Goal: Check status: Check status

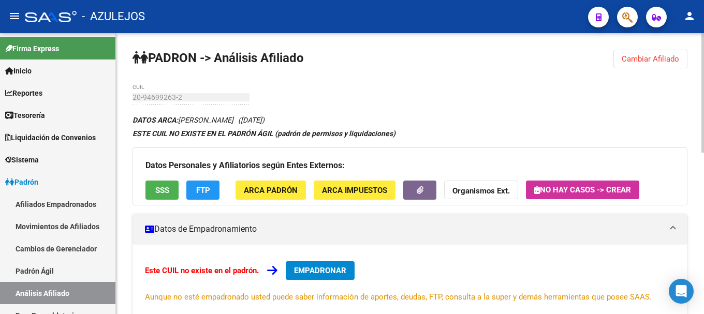
scroll to position [104, 0]
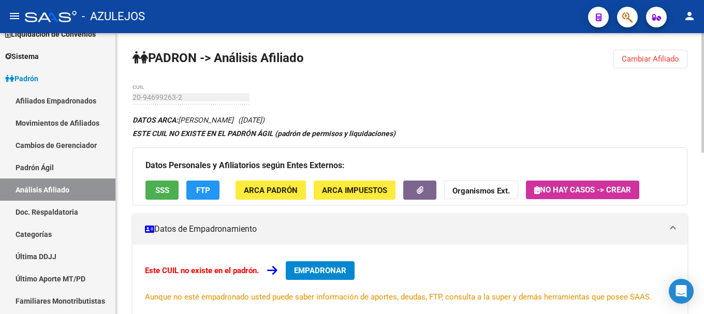
click at [646, 55] on span "Cambiar Afiliado" at bounding box center [650, 58] width 57 height 9
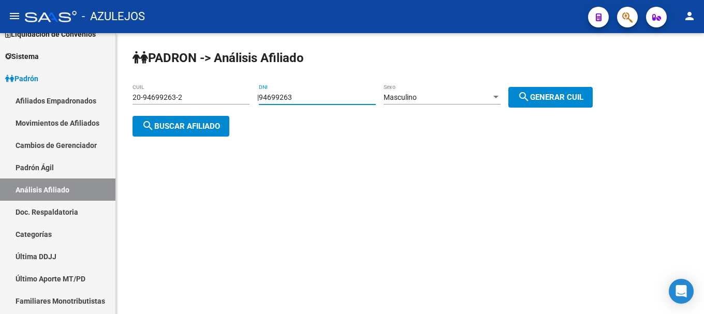
drag, startPoint x: 318, startPoint y: 99, endPoint x: 251, endPoint y: 111, distance: 67.8
click at [251, 111] on div "PADRON -> Análisis Afiliado 20-94699263-2 CUIL | 94699263 DNI Masculino Sexo se…" at bounding box center [410, 101] width 588 height 137
paste input "38071161"
type input "38071161"
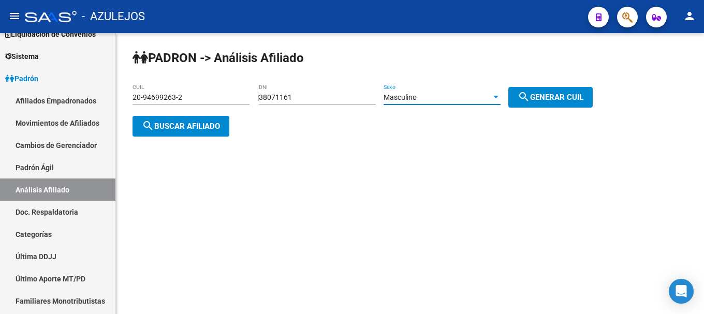
click at [500, 97] on div at bounding box center [495, 97] width 9 height 8
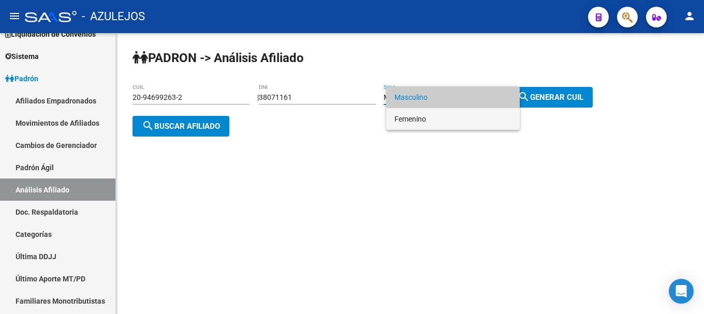
click at [472, 119] on span "Femenino" at bounding box center [452, 119] width 117 height 22
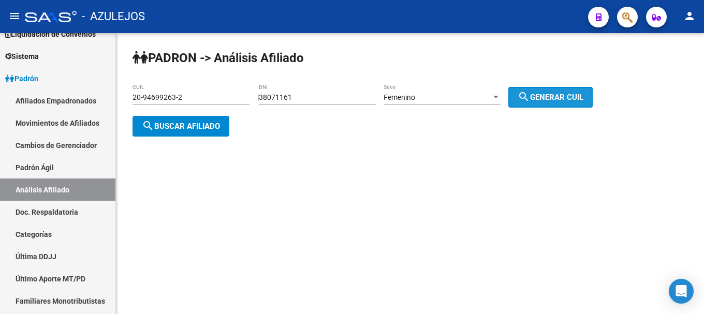
click at [530, 97] on mat-icon "search" at bounding box center [524, 97] width 12 height 12
type input "27-38071161-9"
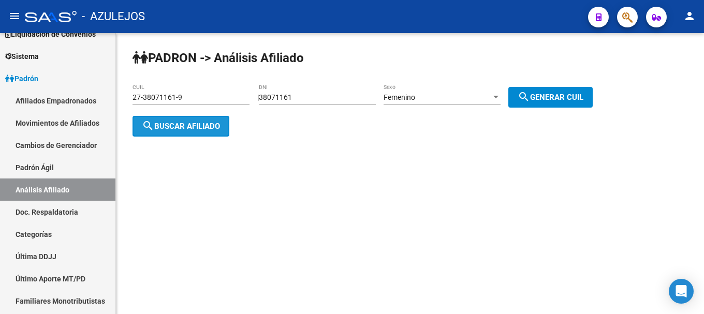
click at [187, 130] on button "search Buscar afiliado" at bounding box center [180, 126] width 97 height 21
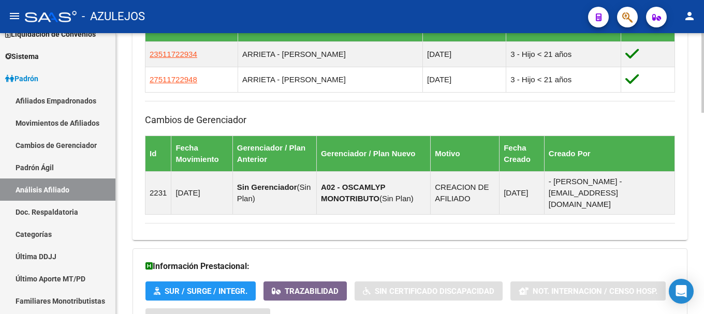
scroll to position [711, 0]
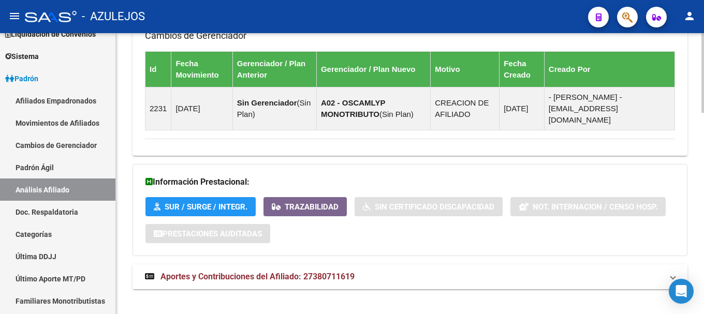
click at [193, 272] on span "Aportes y Contribuciones del Afiliado: 27380711619" at bounding box center [257, 277] width 194 height 10
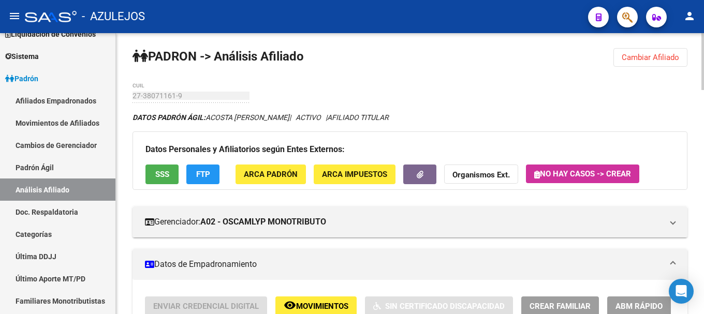
scroll to position [0, 0]
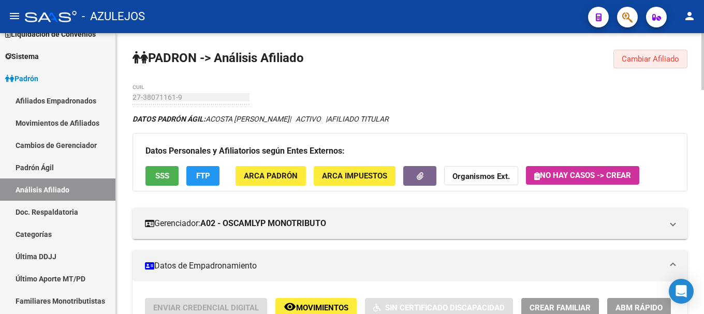
click at [624, 56] on span "Cambiar Afiliado" at bounding box center [650, 58] width 57 height 9
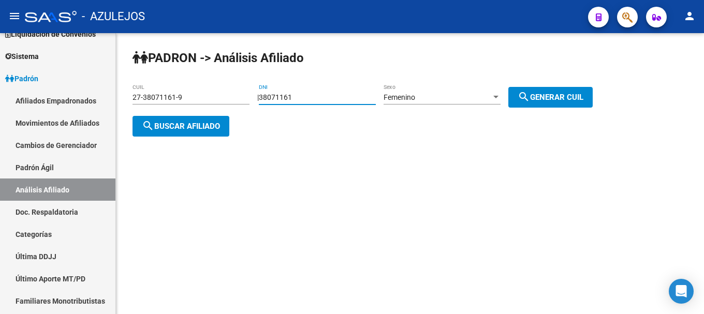
drag, startPoint x: 329, startPoint y: 95, endPoint x: 254, endPoint y: 107, distance: 76.5
click at [254, 107] on div "PADRON -> Análisis Afiliado 27-38071161-9 CUIL | 38071161 DNI Femenino Sexo sea…" at bounding box center [410, 101] width 588 height 137
paste input "38542179"
type input "38542179"
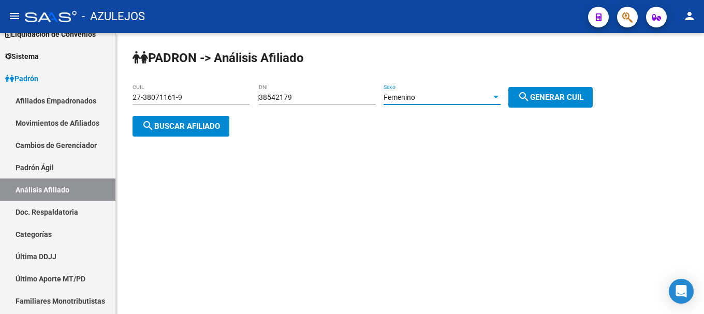
click at [498, 97] on div at bounding box center [495, 97] width 5 height 3
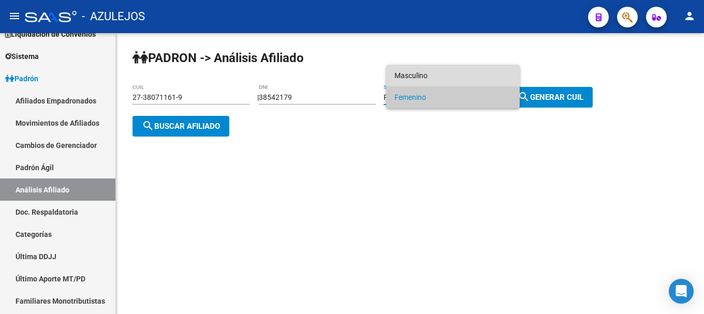
click at [476, 78] on span "Masculino" at bounding box center [452, 76] width 117 height 22
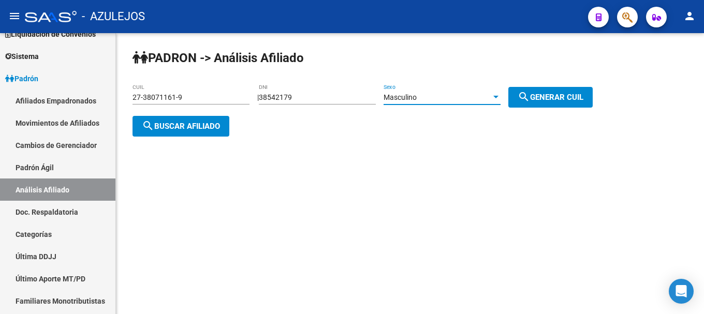
click at [569, 90] on button "search Generar CUIL" at bounding box center [550, 97] width 84 height 21
type input "20-38542179-7"
click at [212, 125] on span "search Buscar afiliado" at bounding box center [181, 126] width 78 height 9
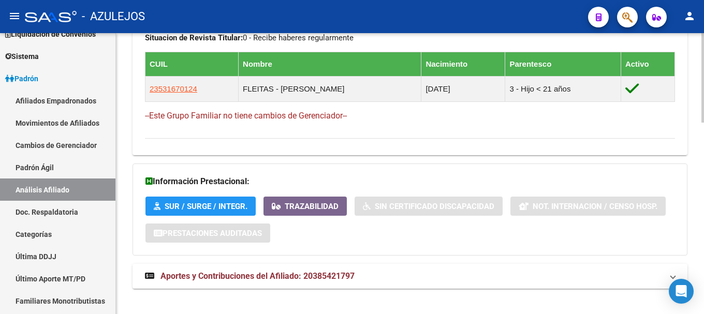
scroll to position [603, 0]
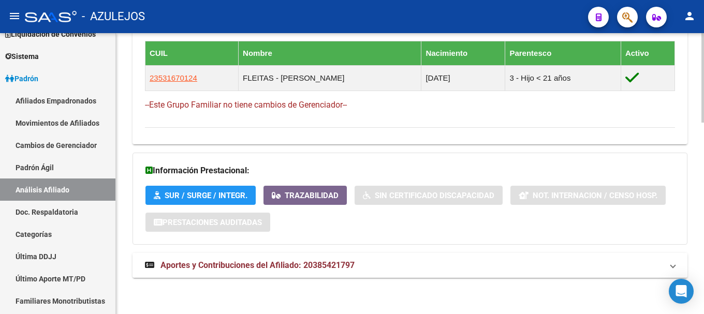
click at [249, 261] on span "Aportes y Contribuciones del Afiliado: 20385421797" at bounding box center [257, 265] width 194 height 10
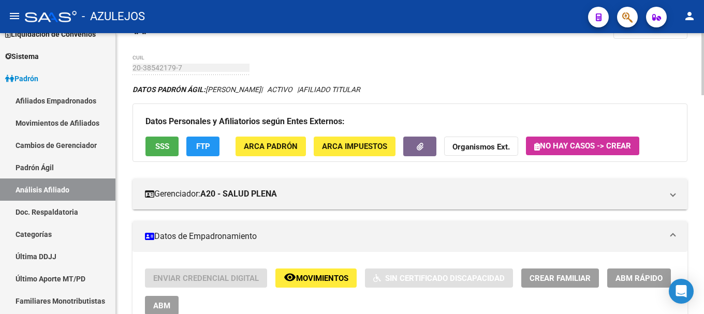
scroll to position [0, 0]
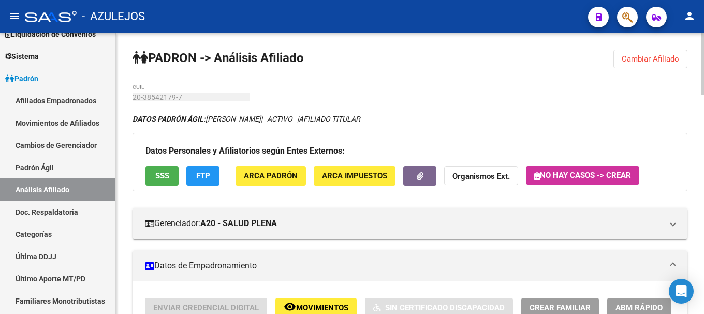
click at [669, 58] on span "Cambiar Afiliado" at bounding box center [650, 58] width 57 height 9
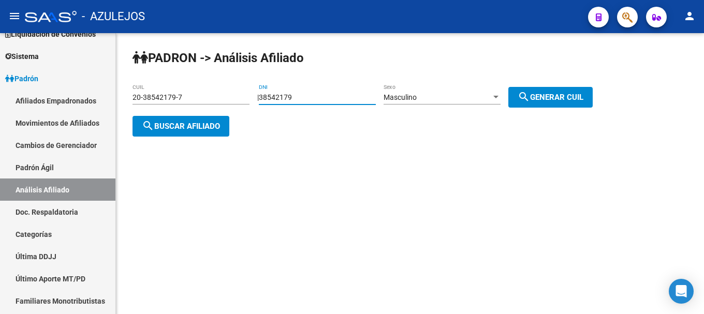
drag, startPoint x: 305, startPoint y: 97, endPoint x: 258, endPoint y: 105, distance: 47.7
click at [258, 105] on div "PADRON -> Análisis Afiliado 20-38542179-7 CUIL | 38542179 DNI Masculino Sexo se…" at bounding box center [410, 101] width 588 height 137
type input "38832141"
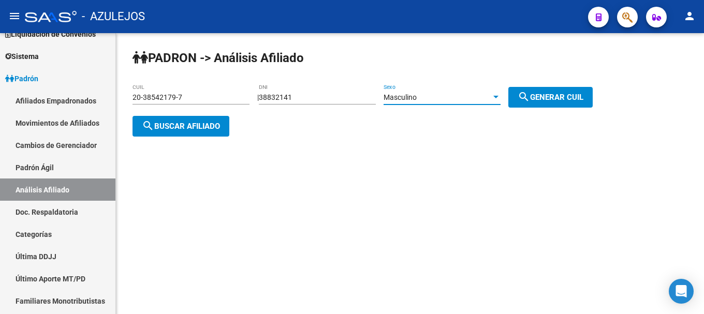
click at [500, 99] on div at bounding box center [495, 97] width 9 height 8
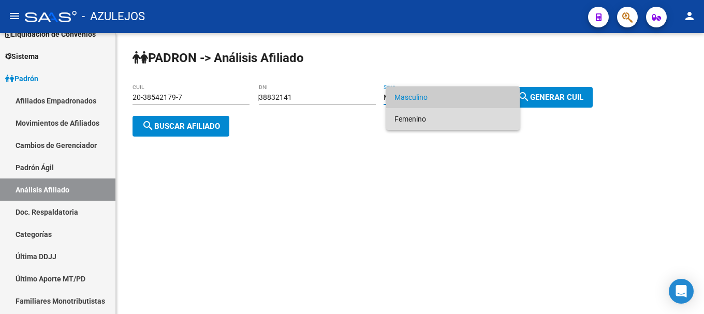
click at [493, 120] on span "Femenino" at bounding box center [452, 119] width 117 height 22
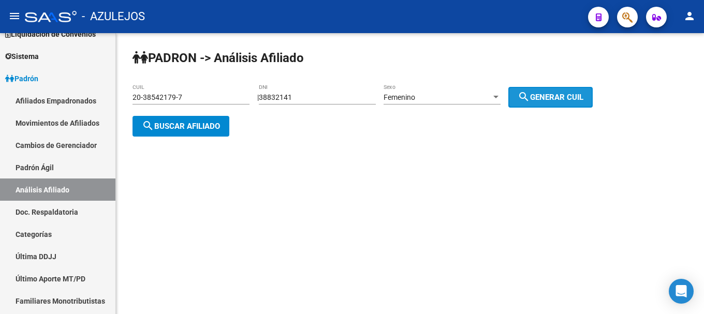
click at [530, 94] on mat-icon "search" at bounding box center [524, 97] width 12 height 12
type input "27-38832141-0"
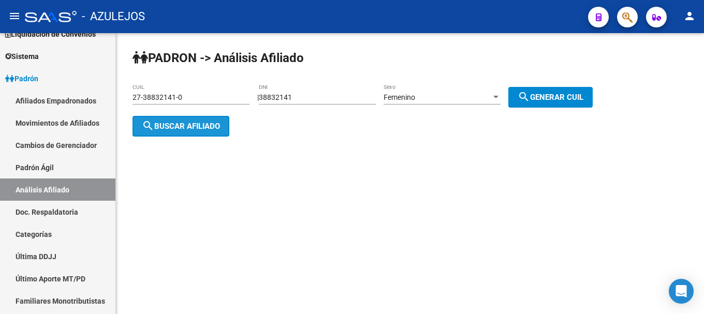
click at [219, 124] on span "search Buscar afiliado" at bounding box center [181, 126] width 78 height 9
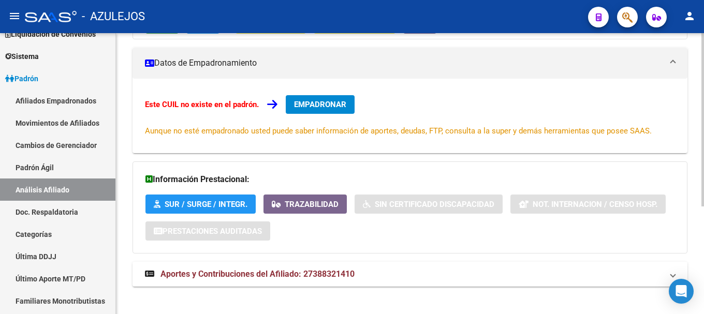
scroll to position [175, 0]
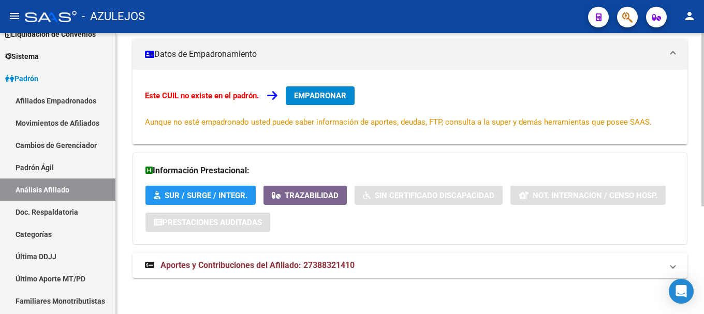
click at [305, 261] on span "Aportes y Contribuciones del Afiliado: 27388321410" at bounding box center [257, 265] width 194 height 10
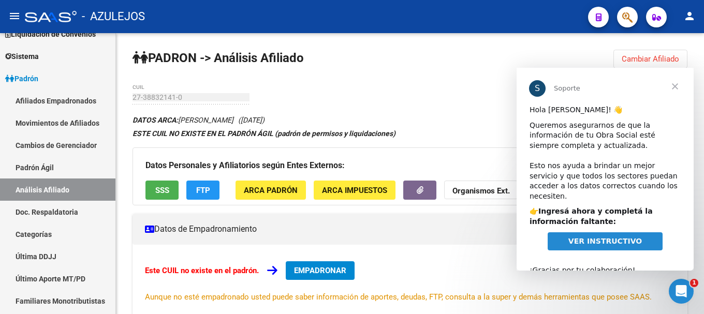
scroll to position [0, 0]
click at [673, 85] on span "Cerrar" at bounding box center [674, 86] width 37 height 37
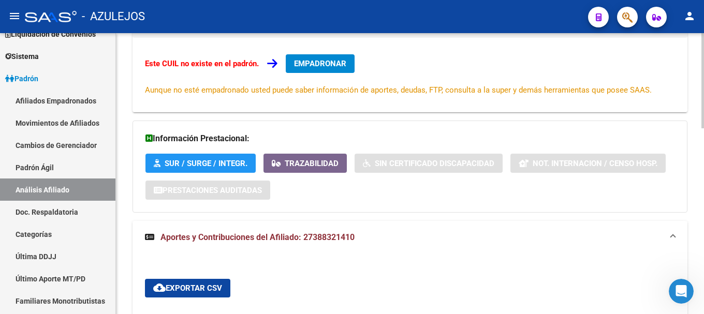
scroll to position [259, 0]
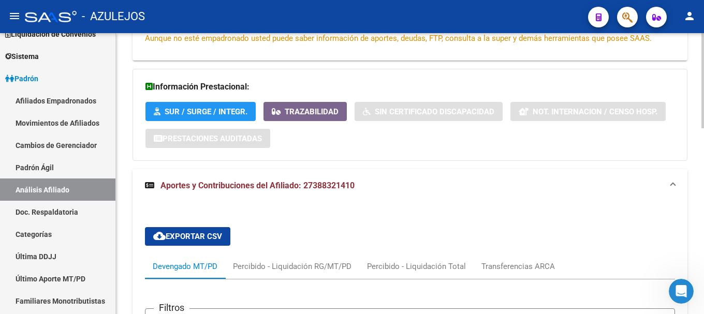
click at [346, 184] on span "Aportes y Contribuciones del Afiliado: 27388321410" at bounding box center [257, 186] width 194 height 10
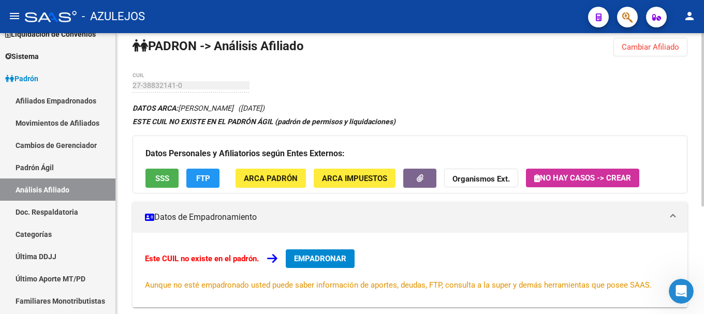
scroll to position [0, 0]
